Goal: Transaction & Acquisition: Purchase product/service

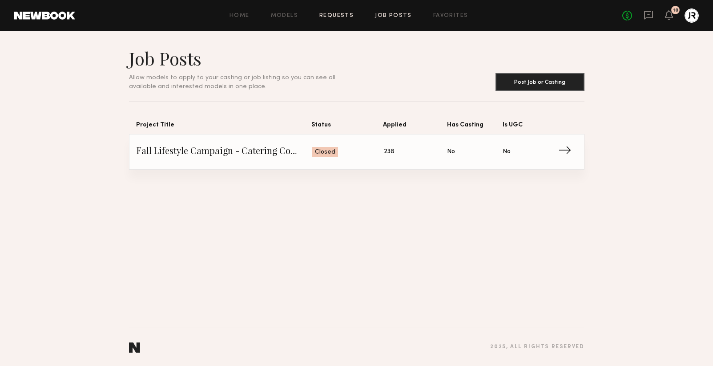
click at [329, 16] on link "Requests" at bounding box center [336, 16] width 34 height 6
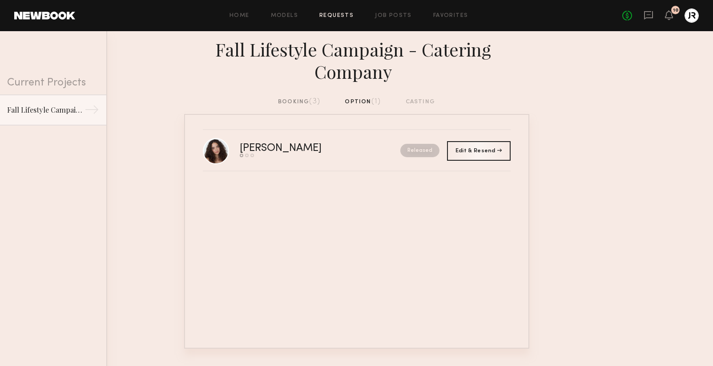
click at [291, 101] on div "booking (3)" at bounding box center [299, 102] width 42 height 10
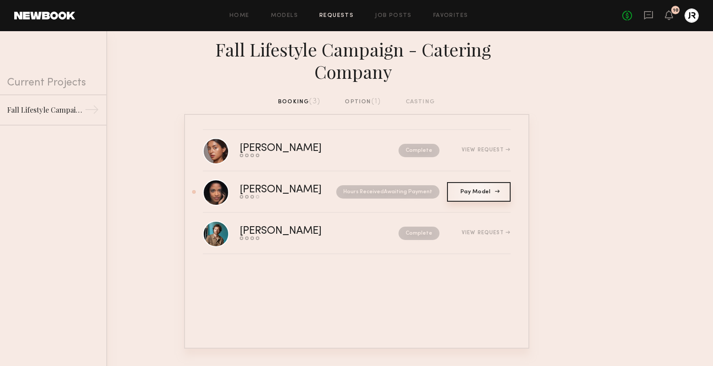
click at [469, 189] on span "Pay Model" at bounding box center [478, 191] width 36 height 5
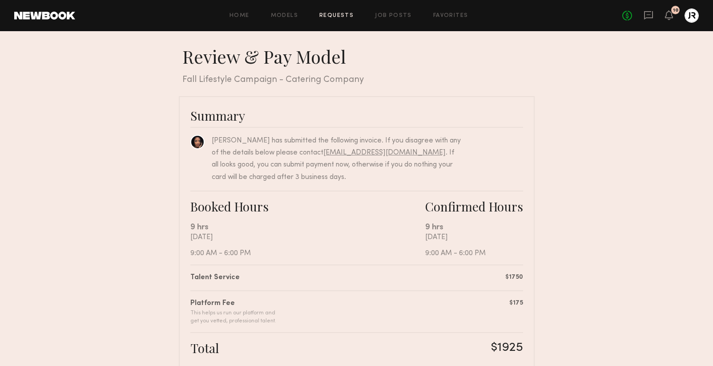
scroll to position [1, 0]
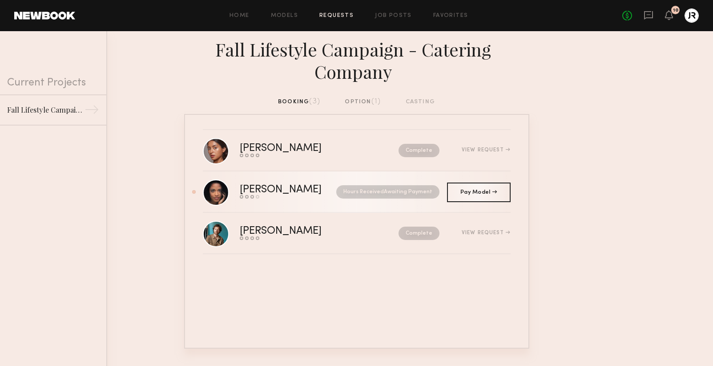
click at [423, 188] on nb-request-status "Hours Received Awaiting Payment" at bounding box center [387, 191] width 103 height 13
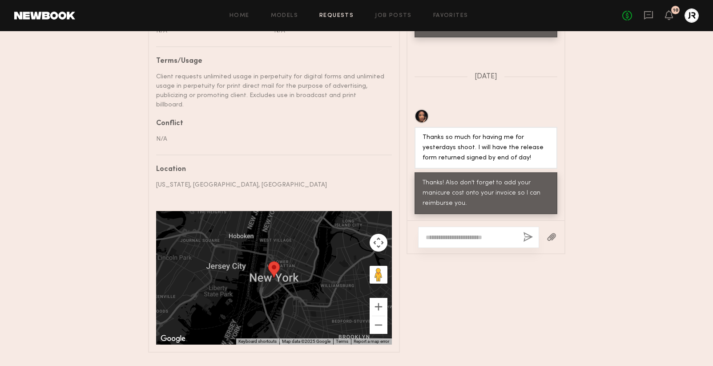
scroll to position [551, 0]
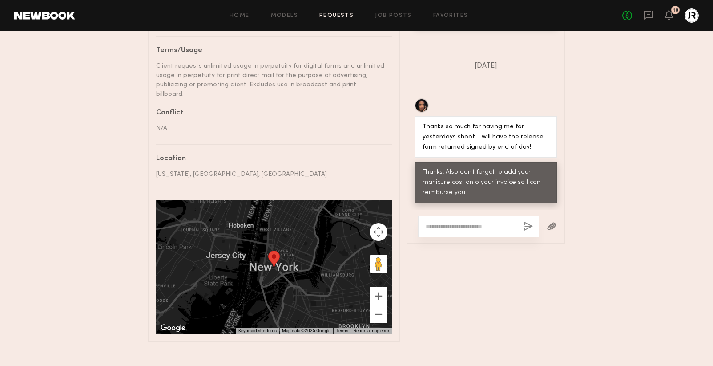
click at [454, 221] on div at bounding box center [478, 226] width 121 height 21
click at [455, 222] on textarea at bounding box center [471, 226] width 90 height 9
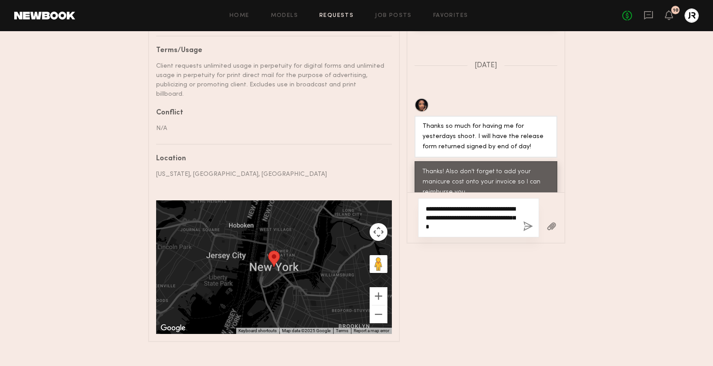
type textarea "**********"
click at [526, 221] on button "button" at bounding box center [528, 226] width 10 height 11
